Goal: Entertainment & Leisure: Consume media (video, audio)

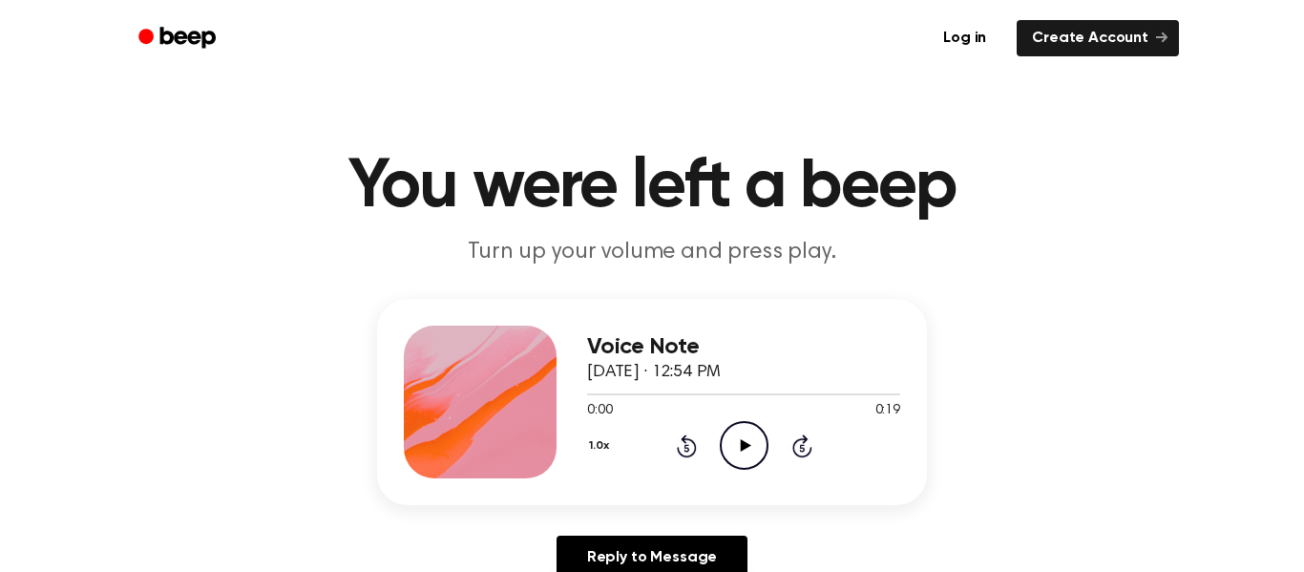
click at [752, 435] on icon "Play Audio" at bounding box center [744, 445] width 49 height 49
click at [741, 451] on icon "Play Audio" at bounding box center [744, 445] width 49 height 49
click at [738, 440] on icon "Play Audio" at bounding box center [744, 445] width 49 height 49
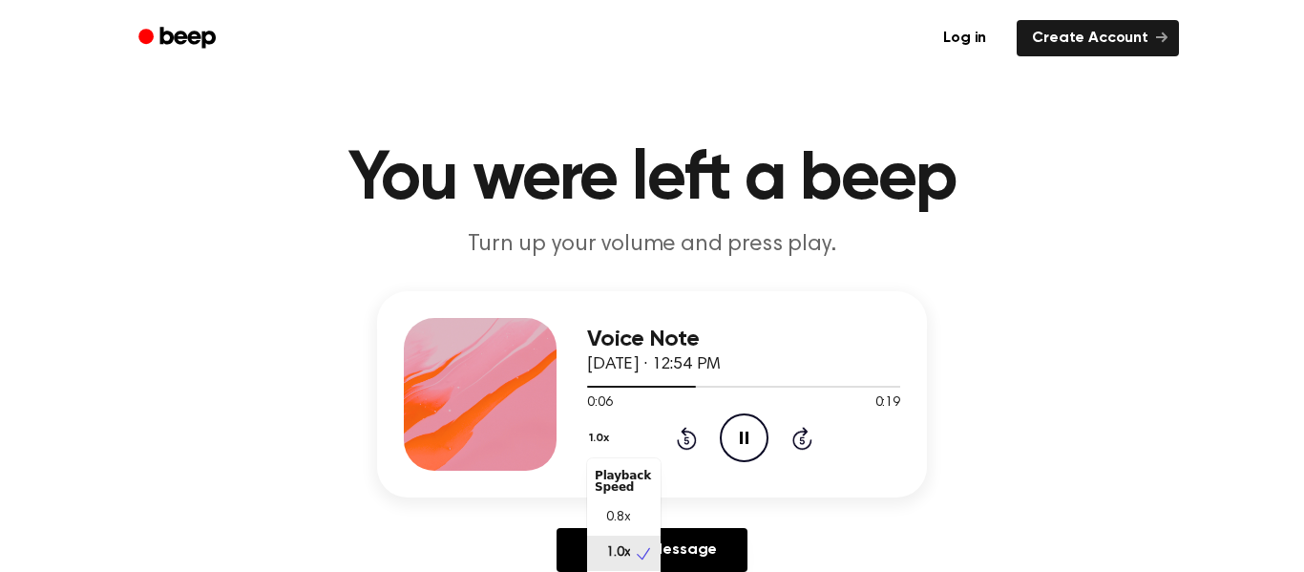
click at [606, 448] on button "1.0x" at bounding box center [601, 438] width 29 height 32
click at [622, 513] on span "0.8x" at bounding box center [618, 518] width 24 height 20
click at [593, 437] on button "0.8x" at bounding box center [603, 438] width 32 height 32
click at [631, 560] on div "1.0x" at bounding box center [624, 553] width 74 height 35
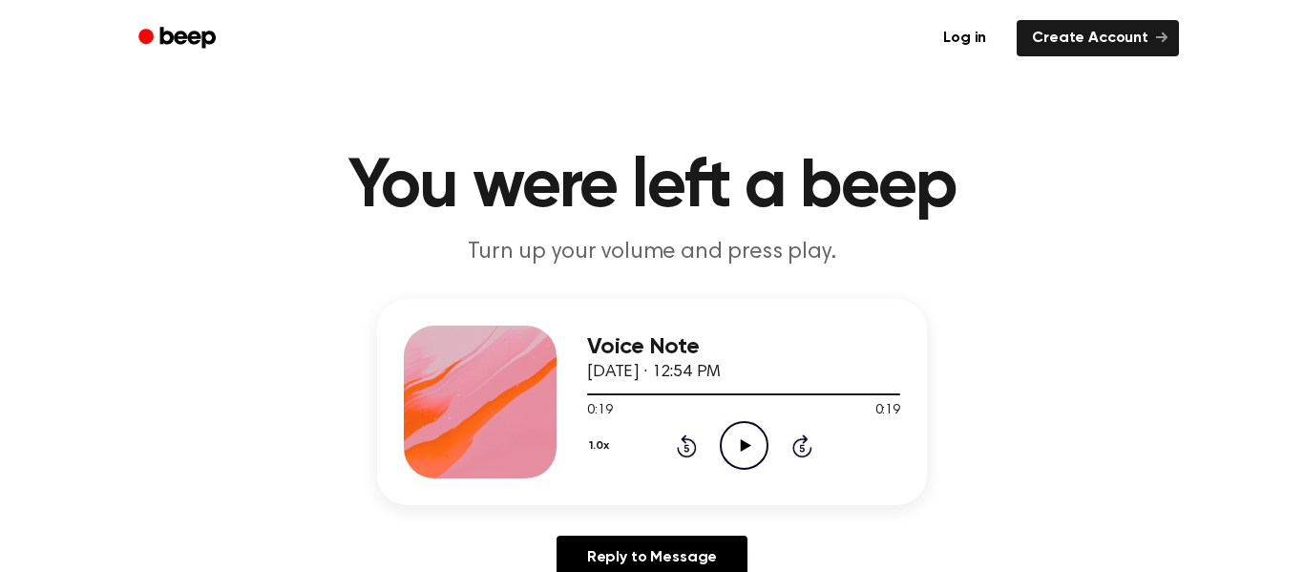
click at [691, 475] on div "Voice Note September 23, 2025 · 12:54 PM 0:19 0:19 Your browser does not suppor…" at bounding box center [743, 402] width 313 height 153
click at [694, 456] on icon "Rewind 5 seconds" at bounding box center [686, 445] width 21 height 25
click at [688, 456] on icon at bounding box center [687, 445] width 20 height 23
click at [682, 458] on div "1.0x Rewind 5 seconds Play Audio Skip 5 seconds" at bounding box center [743, 445] width 313 height 49
click at [683, 455] on icon at bounding box center [687, 445] width 20 height 23
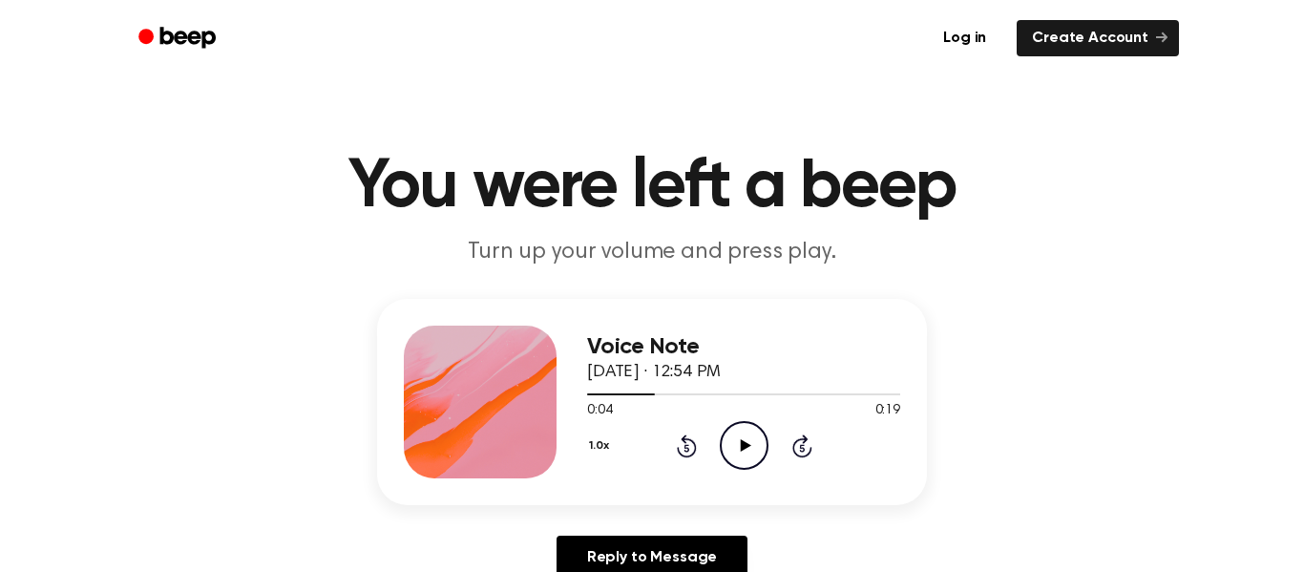
click at [686, 458] on div "1.0x Rewind 5 seconds Play Audio Skip 5 seconds" at bounding box center [743, 445] width 313 height 49
click at [694, 472] on div "Voice Note September 23, 2025 · 12:54 PM 0:04 0:19 Your browser does not suppor…" at bounding box center [743, 402] width 313 height 153
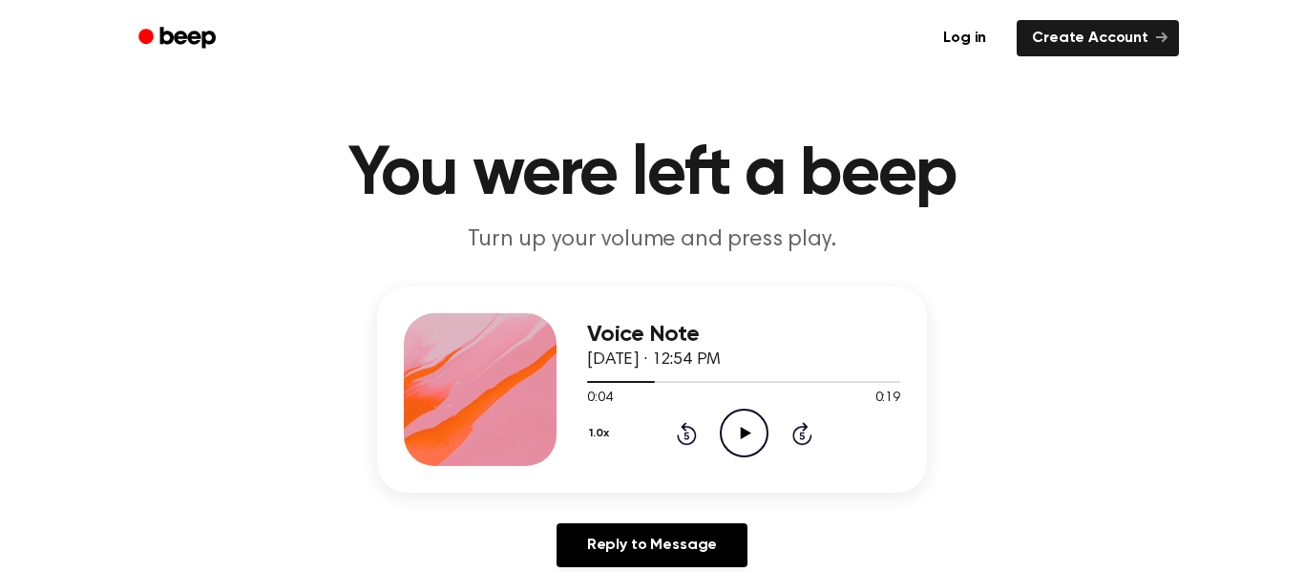
scroll to position [16, 0]
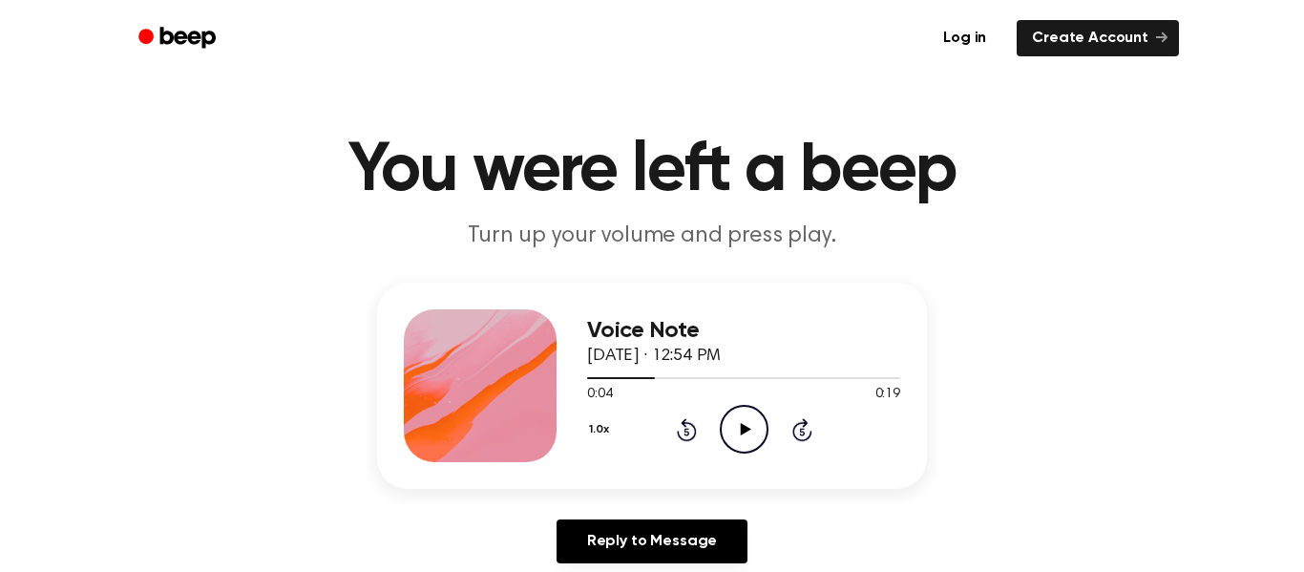
click at [682, 441] on icon "Rewind 5 seconds" at bounding box center [686, 429] width 21 height 25
click at [679, 430] on icon "Rewind 5 seconds" at bounding box center [686, 429] width 21 height 25
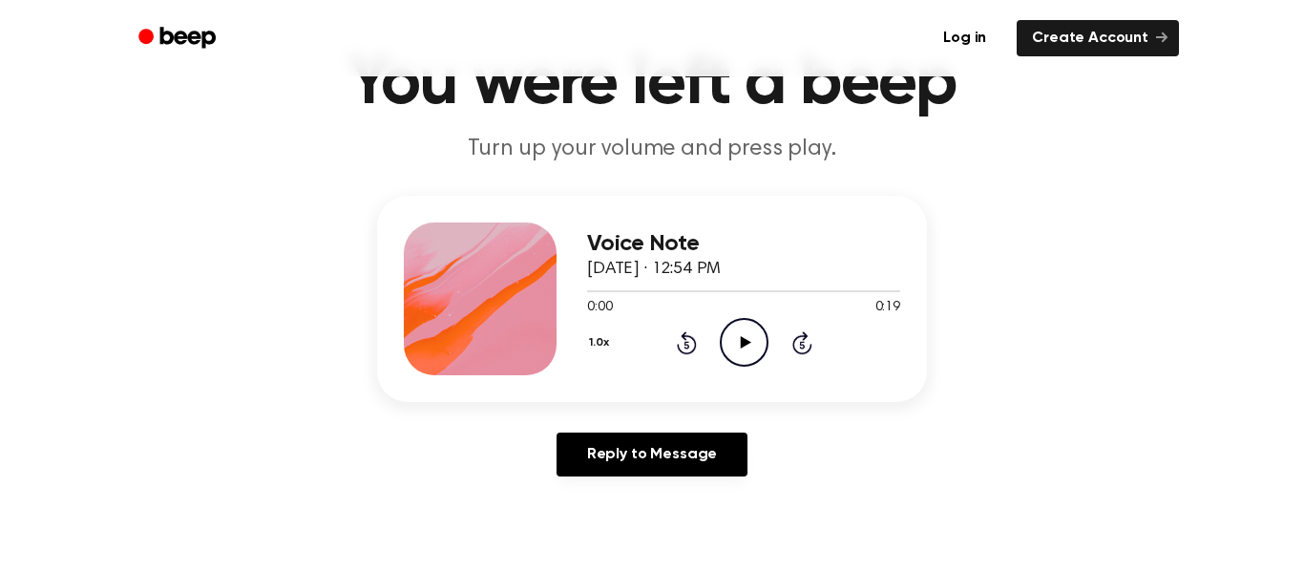
scroll to position [99, 0]
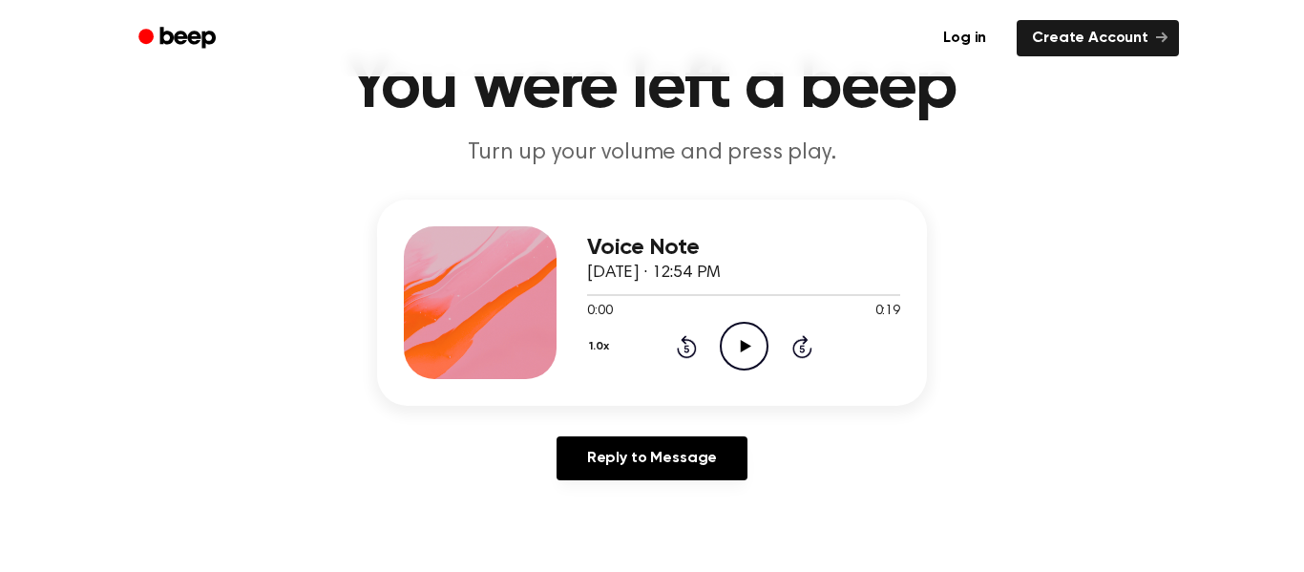
click at [748, 338] on icon "Play Audio" at bounding box center [744, 346] width 49 height 49
click at [746, 351] on icon "Play Audio" at bounding box center [744, 346] width 49 height 49
click at [746, 351] on icon at bounding box center [744, 346] width 9 height 12
click at [746, 351] on icon "Play Audio" at bounding box center [744, 346] width 49 height 49
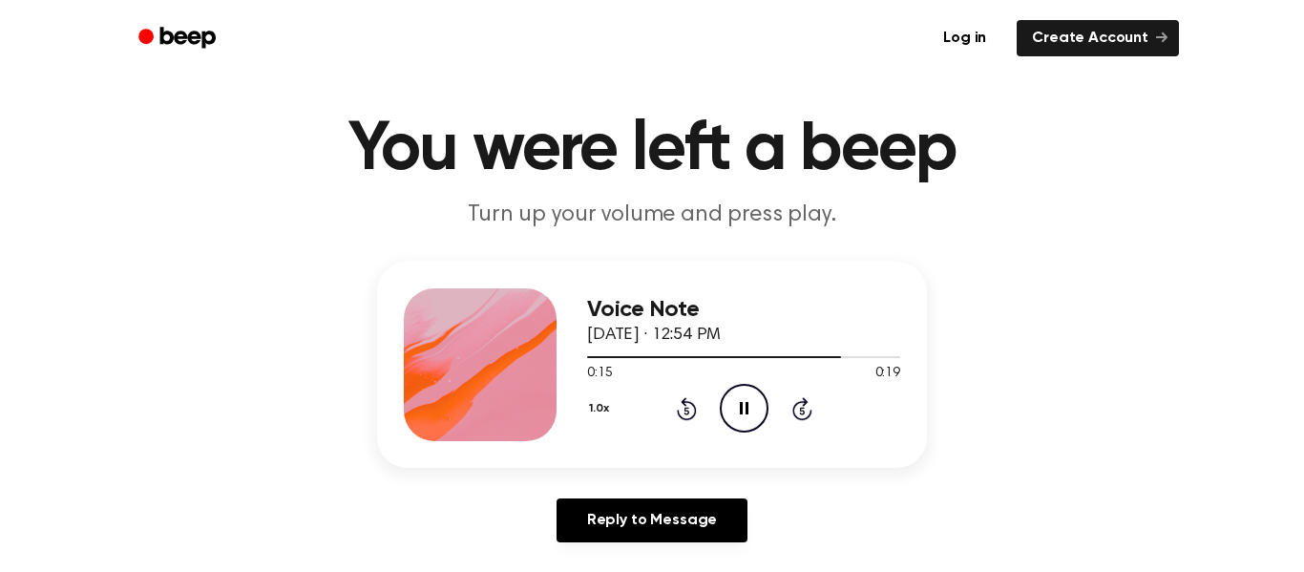
scroll to position [8, 0]
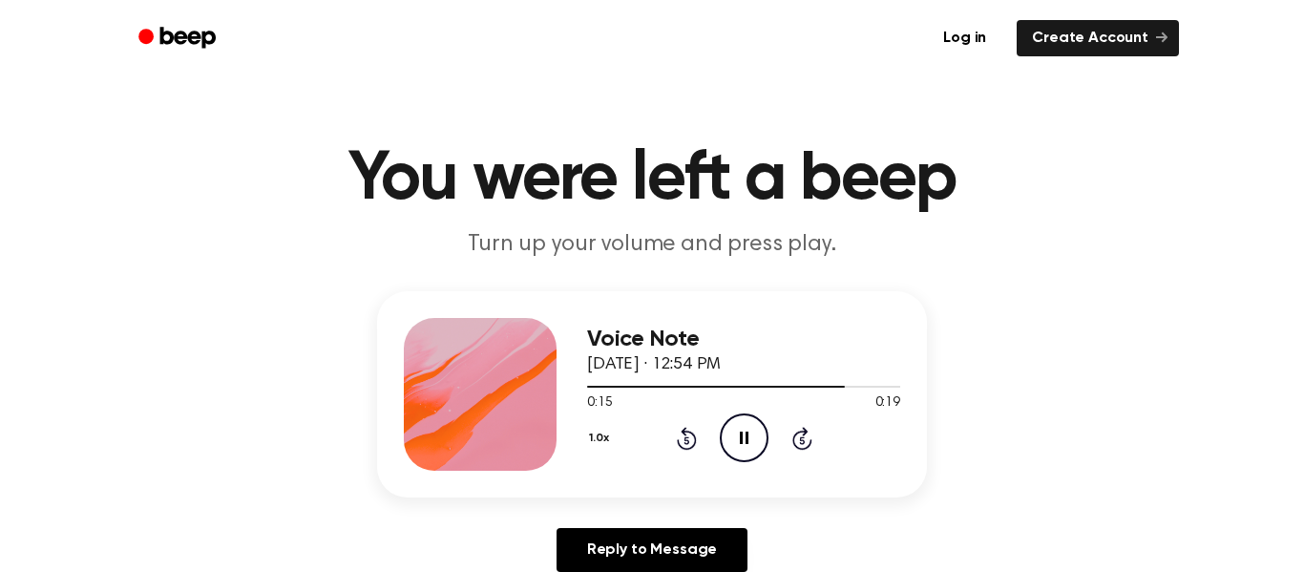
click at [696, 448] on icon "Rewind 5 seconds" at bounding box center [686, 438] width 21 height 25
click at [687, 436] on icon "Rewind 5 seconds" at bounding box center [686, 438] width 21 height 25
click at [690, 465] on div "Voice Note September 23, 2025 · 12:54 PM 0:06 0:19 Your browser does not suppor…" at bounding box center [743, 394] width 313 height 153
click at [696, 451] on div "1.0x Rewind 5 seconds Pause Audio Skip 5 seconds" at bounding box center [743, 437] width 313 height 49
click at [694, 442] on icon at bounding box center [687, 438] width 20 height 23
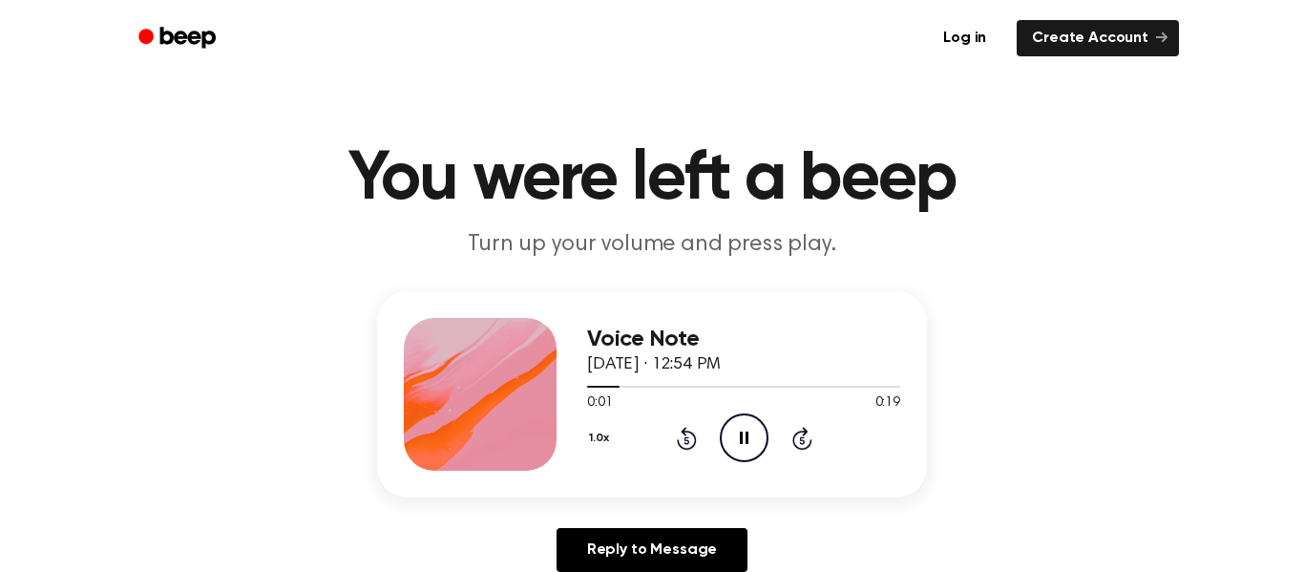
click at [693, 443] on icon at bounding box center [687, 438] width 20 height 23
click at [687, 440] on icon at bounding box center [686, 440] width 5 height 8
click at [736, 444] on icon "Pause Audio" at bounding box center [744, 437] width 49 height 49
click at [699, 475] on div "Voice Note September 23, 2025 · 12:54 PM 0:00 0:19 Your browser does not suppor…" at bounding box center [652, 394] width 550 height 206
click at [693, 448] on icon at bounding box center [687, 438] width 20 height 23
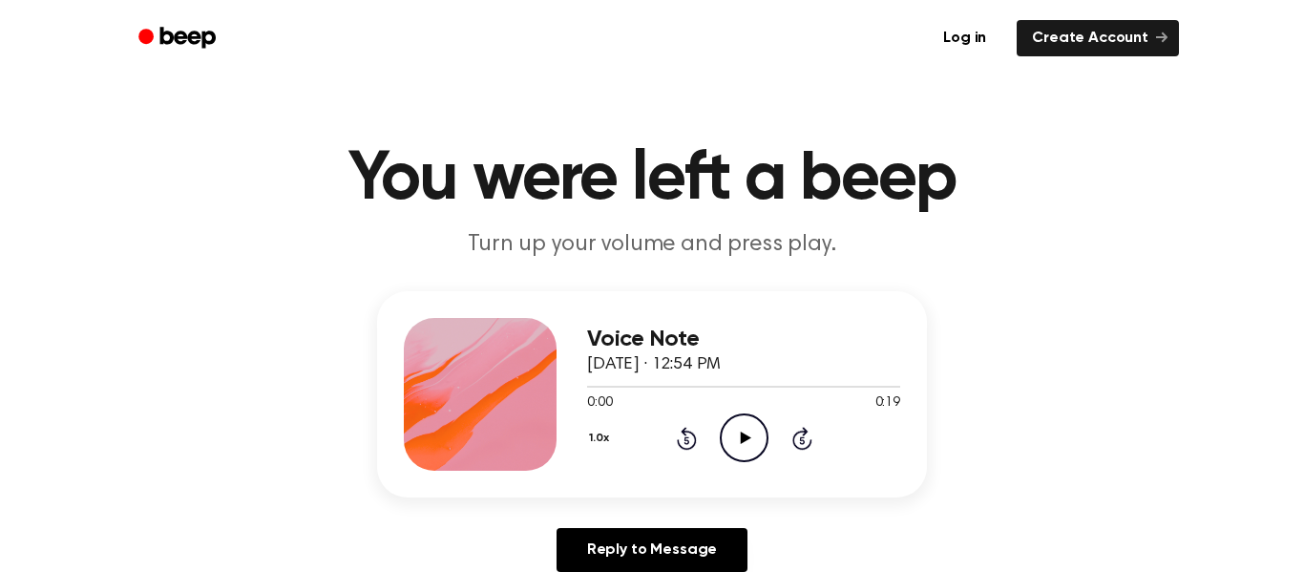
click at [694, 450] on icon "Rewind 5 seconds" at bounding box center [686, 438] width 21 height 25
click at [765, 427] on circle at bounding box center [744, 437] width 47 height 47
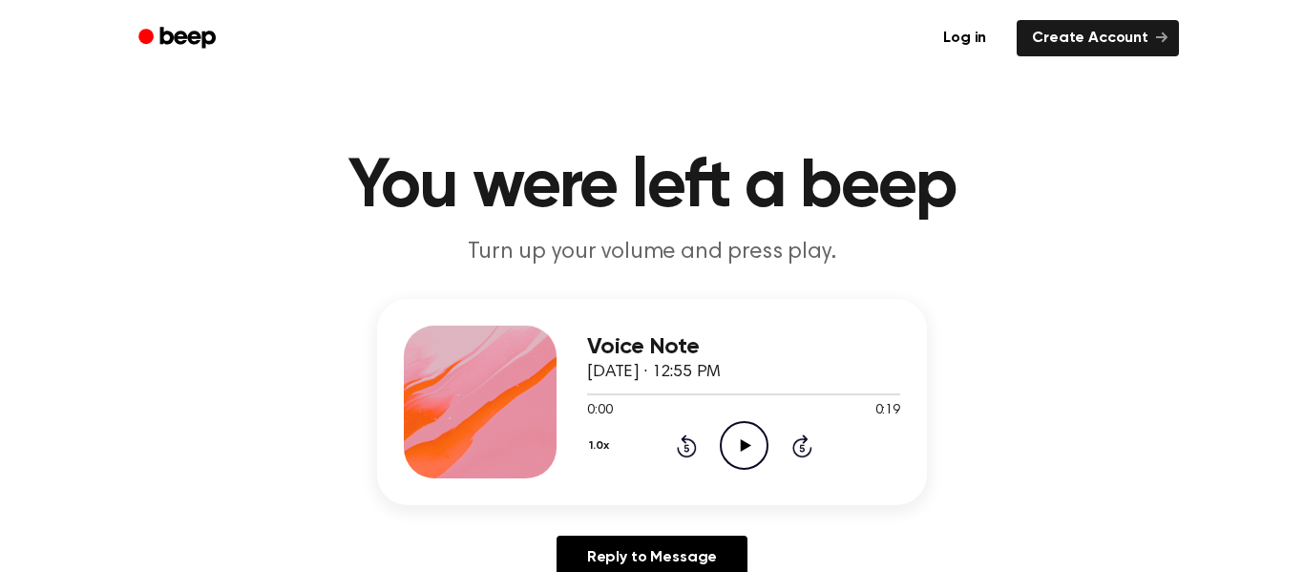
click at [720, 444] on icon "Play Audio" at bounding box center [744, 445] width 49 height 49
click at [743, 450] on icon at bounding box center [745, 445] width 11 height 12
